Goal: Transaction & Acquisition: Subscribe to service/newsletter

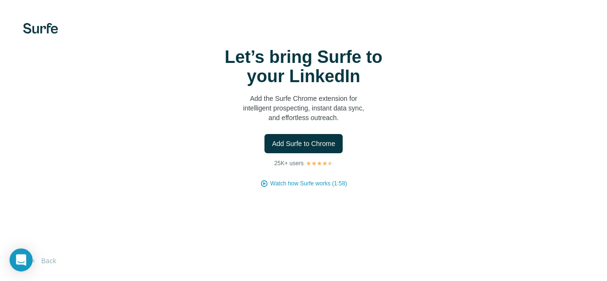
scroll to position [2, 0]
click at [270, 188] on span "Watch how Surfe works (1:58)" at bounding box center [308, 183] width 77 height 9
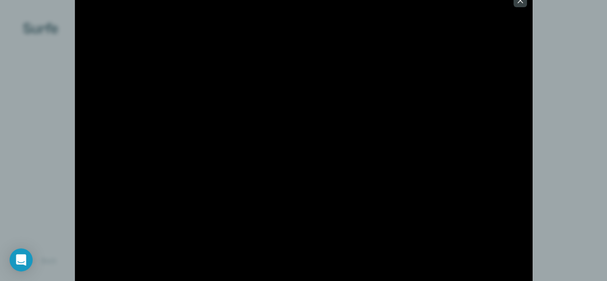
scroll to position [36, 0]
